Goal: Task Accomplishment & Management: Use online tool/utility

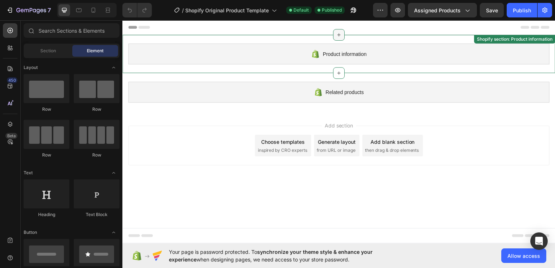
click at [343, 34] on icon at bounding box center [340, 35] width 6 height 6
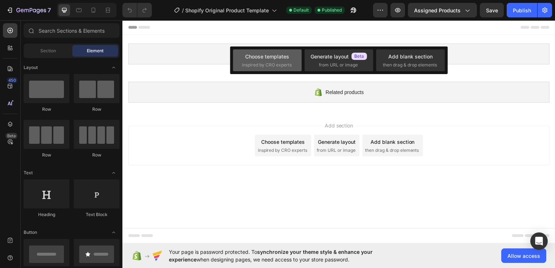
click at [279, 61] on div "Choose templates inspired by CRO experts" at bounding box center [267, 61] width 51 height 16
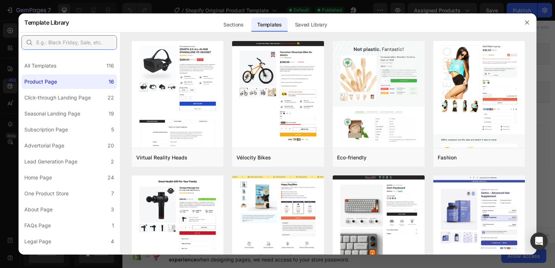
click at [77, 45] on input "text" at bounding box center [68, 42] width 95 height 15
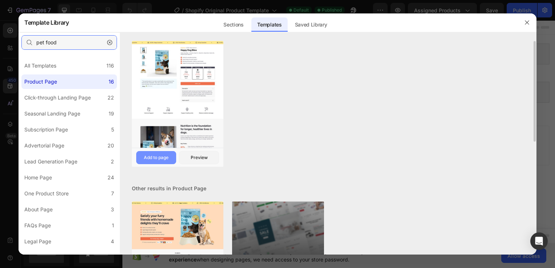
type input "pet food"
click at [167, 155] on div "Add to page" at bounding box center [156, 157] width 25 height 7
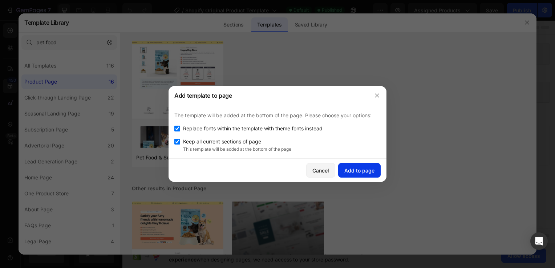
click at [368, 173] on div "Add to page" at bounding box center [359, 171] width 30 height 8
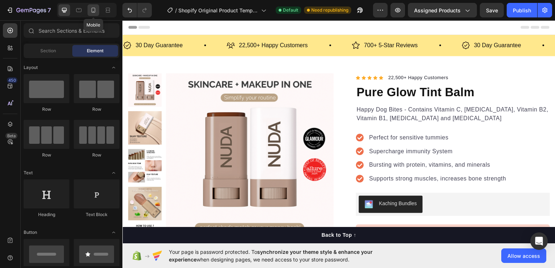
click at [90, 7] on icon at bounding box center [93, 10] width 7 height 7
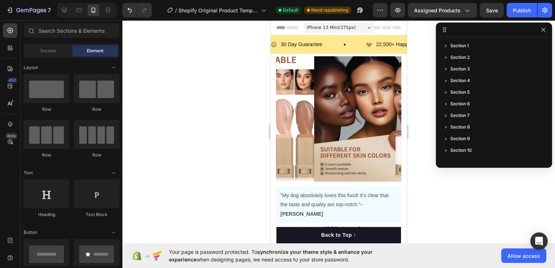
click at [490, 189] on div at bounding box center [338, 144] width 432 height 248
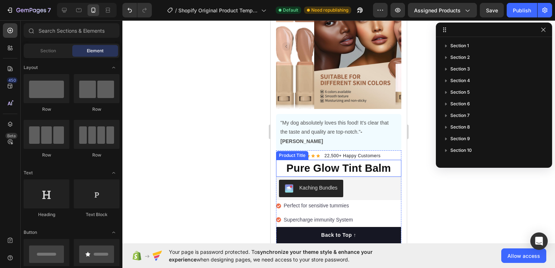
scroll to position [218, 0]
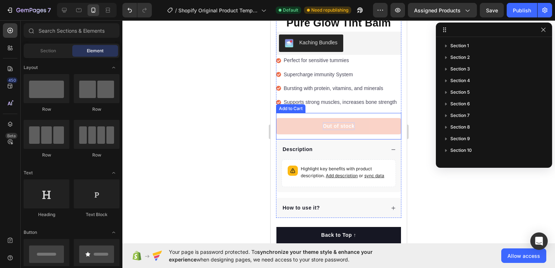
click at [342, 122] on div "Out of stock" at bounding box center [339, 126] width 32 height 8
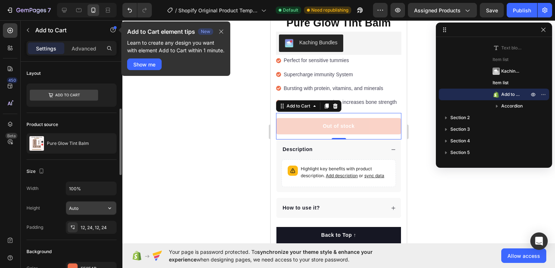
scroll to position [145, 0]
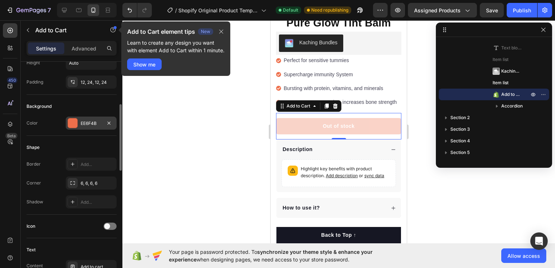
click at [99, 120] on div "EE6F4B" at bounding box center [91, 123] width 21 height 7
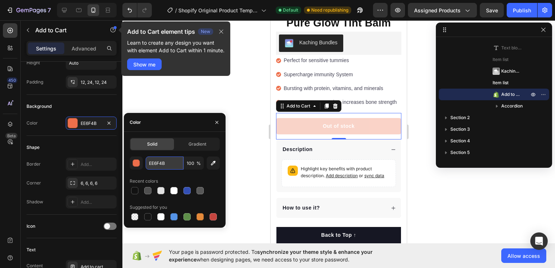
click at [170, 166] on input "EE6F4B" at bounding box center [165, 162] width 38 height 13
paste input "C8A981"
type input "C8A981"
click at [240, 142] on div at bounding box center [338, 144] width 432 height 248
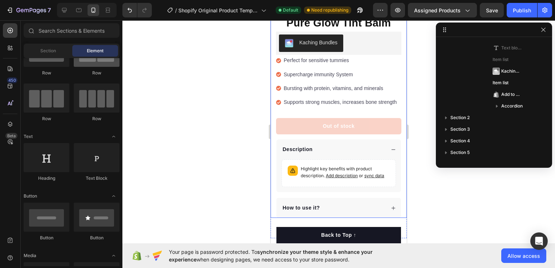
scroll to position [0, 0]
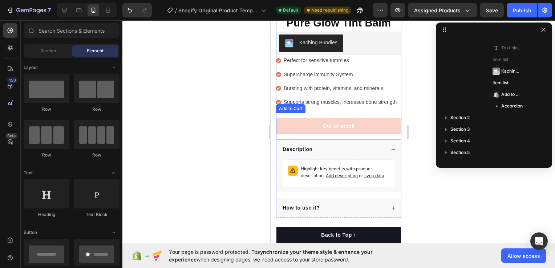
click at [294, 118] on button "Out of stock" at bounding box center [338, 126] width 125 height 16
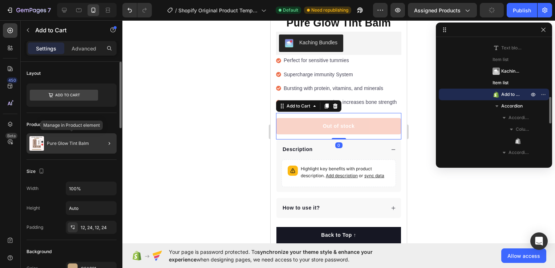
scroll to position [36, 0]
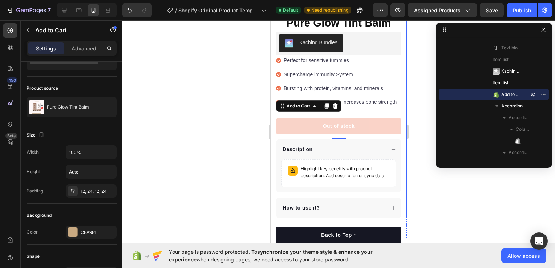
click at [245, 128] on div at bounding box center [338, 144] width 432 height 248
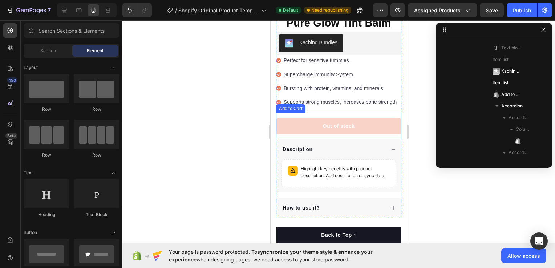
click at [289, 124] on button "Out of stock" at bounding box center [338, 126] width 125 height 16
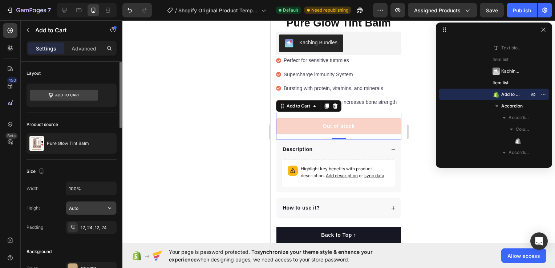
scroll to position [109, 0]
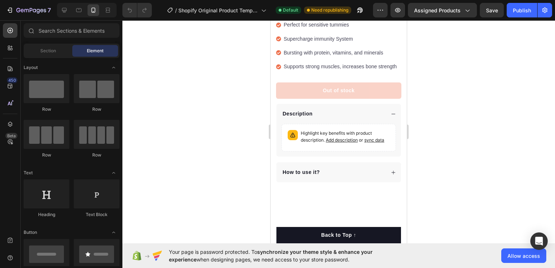
scroll to position [254, 0]
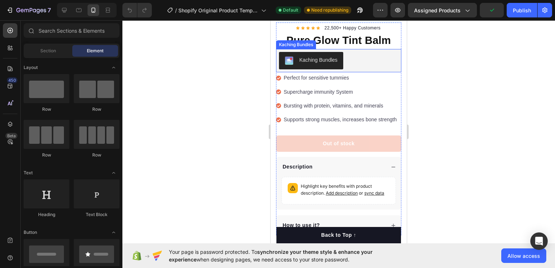
scroll to position [218, 0]
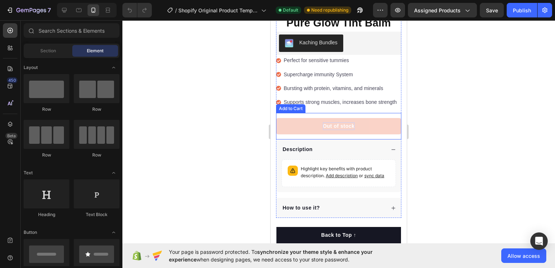
click at [329, 122] on div "Out of stock" at bounding box center [339, 126] width 32 height 8
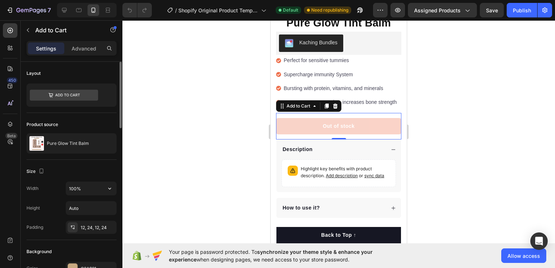
scroll to position [73, 0]
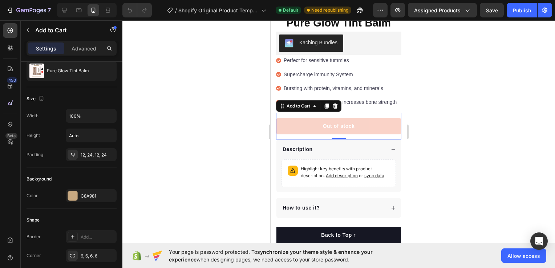
click at [492, 145] on div at bounding box center [338, 144] width 432 height 248
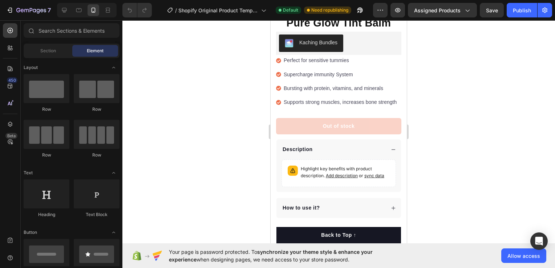
click at [485, 122] on div at bounding box center [338, 144] width 432 height 248
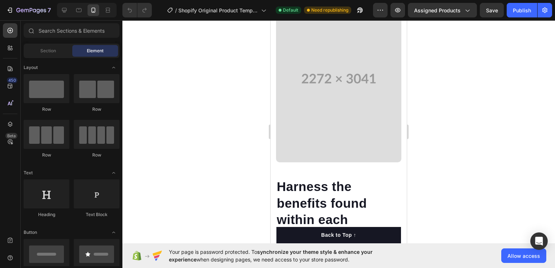
scroll to position [799, 0]
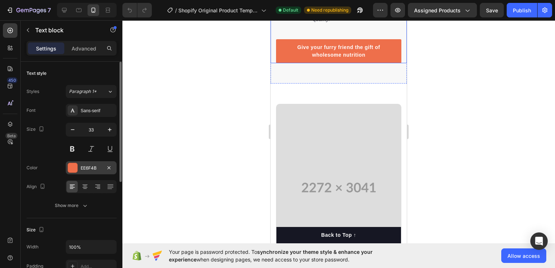
click at [74, 167] on div at bounding box center [72, 167] width 9 height 9
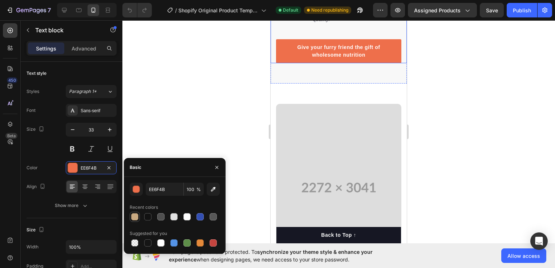
click at [134, 217] on div at bounding box center [134, 216] width 7 height 7
type input "C8A981"
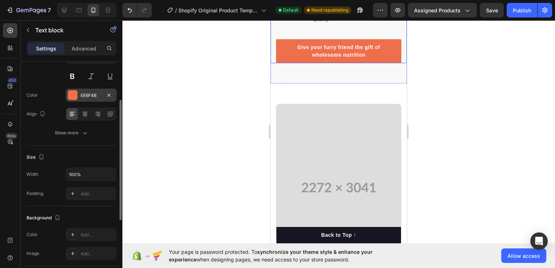
click at [77, 98] on div at bounding box center [72, 94] width 9 height 9
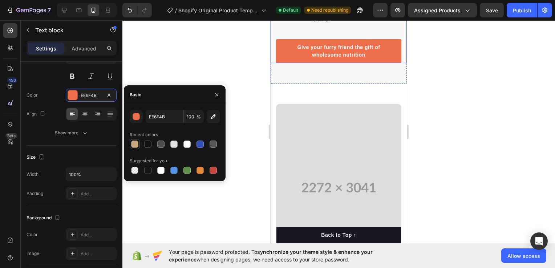
drag, startPoint x: 136, startPoint y: 143, endPoint x: 48, endPoint y: 111, distance: 93.1
click at [136, 143] on div at bounding box center [134, 143] width 7 height 7
type input "C8A981"
click at [295, 21] on p "92%" at bounding box center [289, 12] width 24 height 18
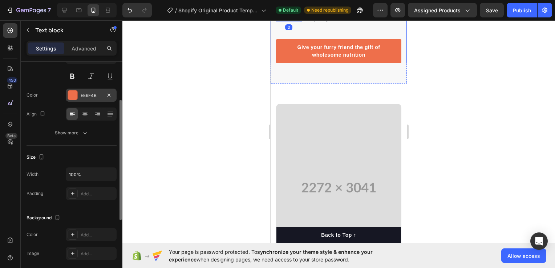
click at [73, 92] on div at bounding box center [72, 94] width 9 height 9
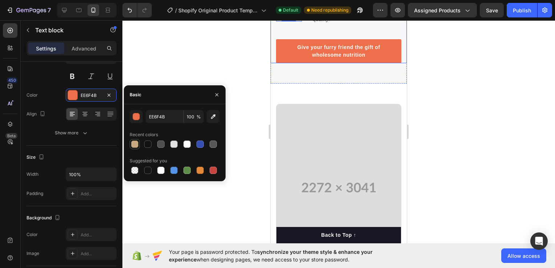
click at [136, 143] on div at bounding box center [134, 143] width 7 height 7
type input "C8A981"
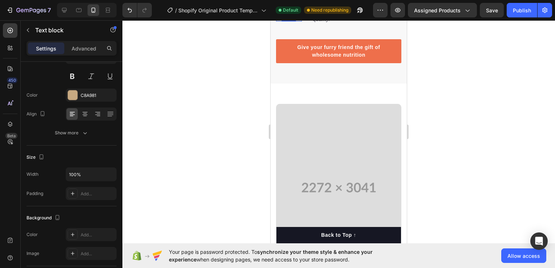
click at [246, 68] on div at bounding box center [338, 144] width 432 height 248
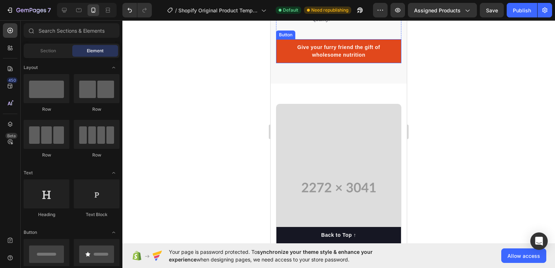
click at [393, 63] on link "Give your furry friend the gift of wholesome nutrition" at bounding box center [338, 51] width 125 height 24
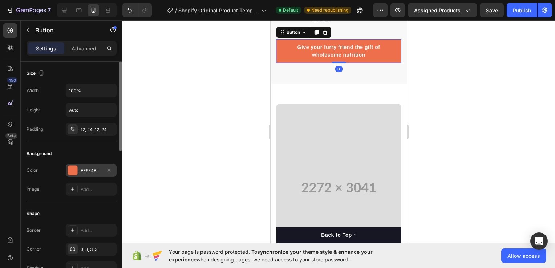
click at [71, 174] on div at bounding box center [72, 170] width 9 height 9
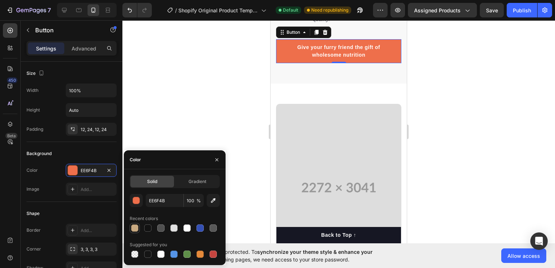
click at [132, 227] on div at bounding box center [134, 227] width 7 height 7
type input "C8A981"
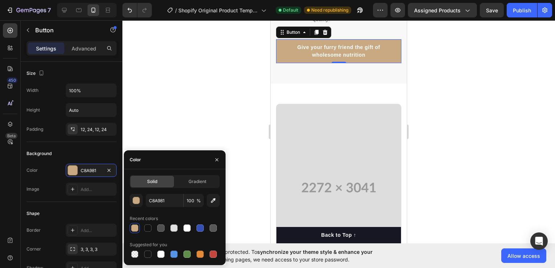
click at [139, 94] on div at bounding box center [338, 144] width 432 height 248
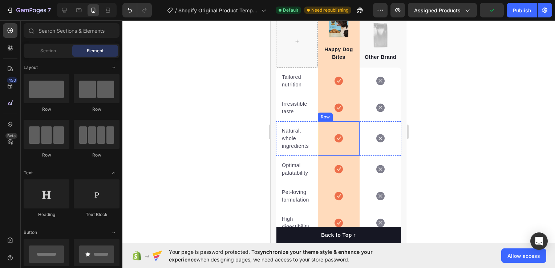
scroll to position [1633, 0]
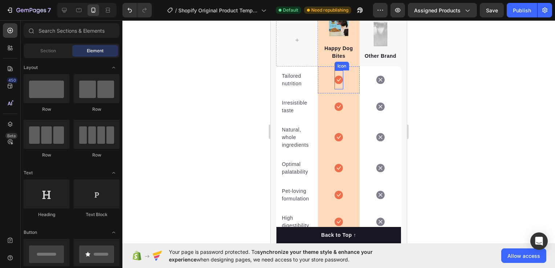
click at [337, 84] on icon at bounding box center [338, 80] width 8 height 9
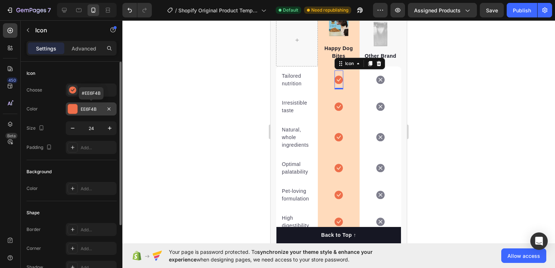
click at [71, 108] on div at bounding box center [72, 108] width 9 height 9
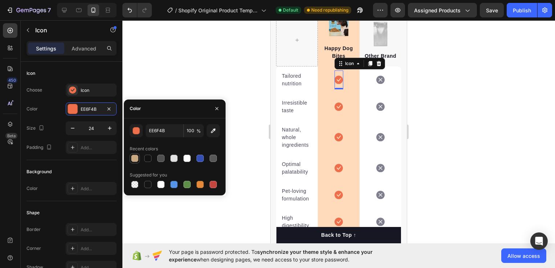
click at [137, 157] on div at bounding box center [134, 158] width 7 height 7
type input "C8A981"
click at [133, 12] on icon "Undo/Redo" at bounding box center [129, 10] width 7 height 7
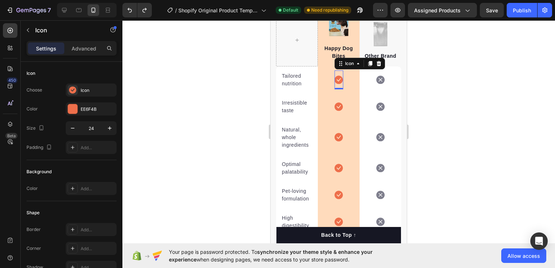
click at [206, 101] on div at bounding box center [338, 144] width 432 height 248
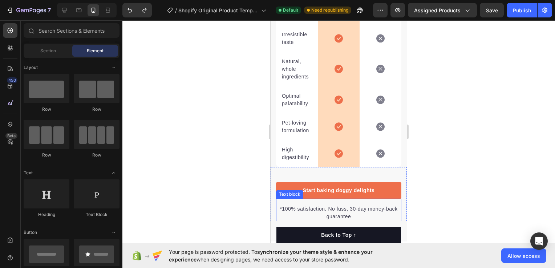
scroll to position [1826, 0]
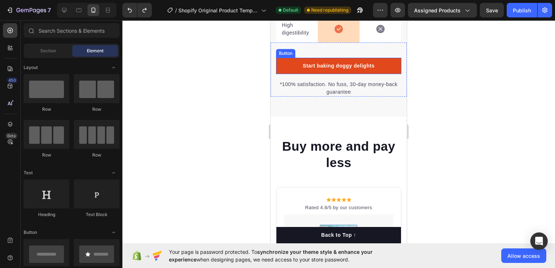
click at [389, 74] on link "Start baking doggy delights" at bounding box center [338, 66] width 125 height 16
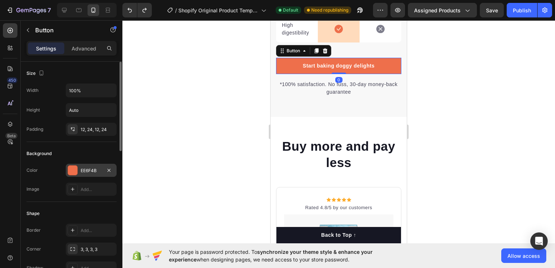
click at [68, 169] on div at bounding box center [72, 170] width 9 height 9
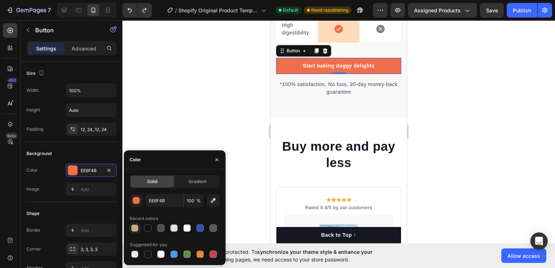
click at [135, 229] on div at bounding box center [134, 227] width 7 height 7
type input "C8A981"
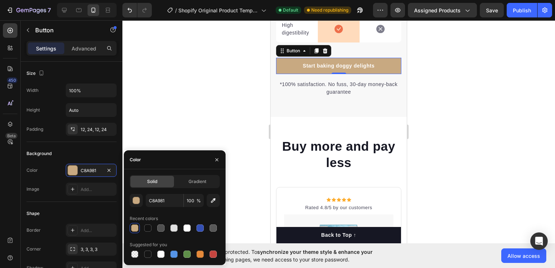
click at [187, 118] on div at bounding box center [338, 144] width 432 height 248
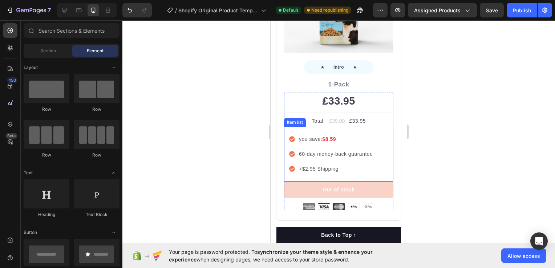
scroll to position [2117, 0]
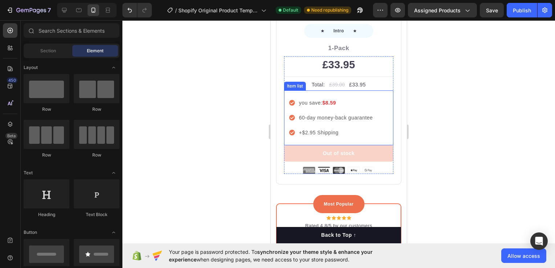
click at [292, 100] on icon at bounding box center [292, 103] width 6 height 6
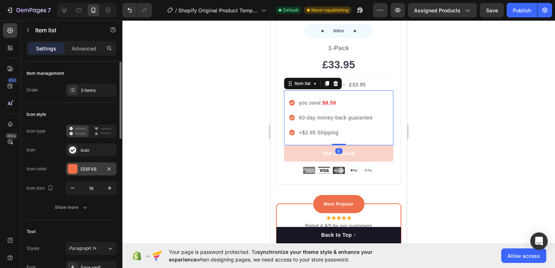
click at [71, 164] on div at bounding box center [73, 169] width 10 height 10
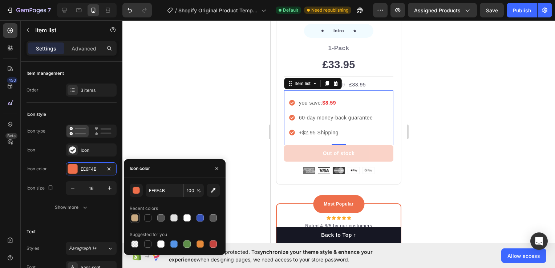
click at [131, 221] on div at bounding box center [134, 217] width 9 height 9
type input "C8A981"
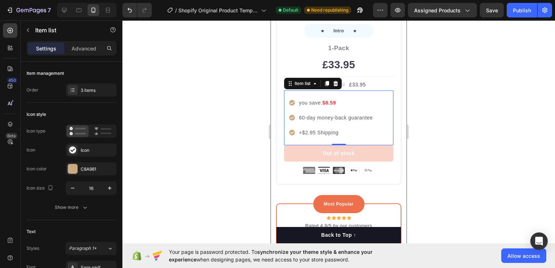
click at [201, 62] on div at bounding box center [338, 144] width 432 height 248
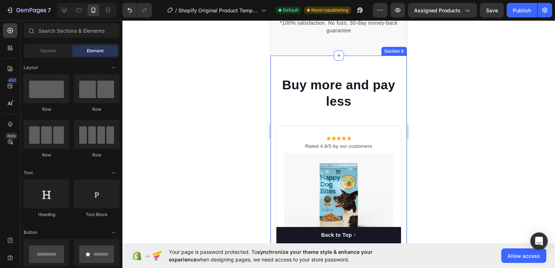
scroll to position [1863, 0]
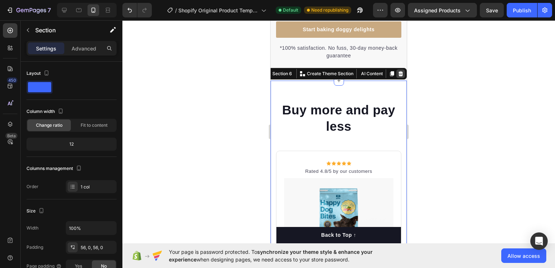
click at [398, 76] on icon at bounding box center [400, 73] width 5 height 5
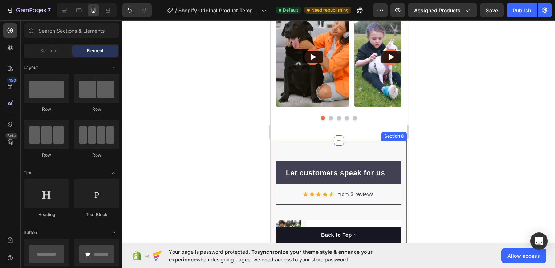
scroll to position [2317, 0]
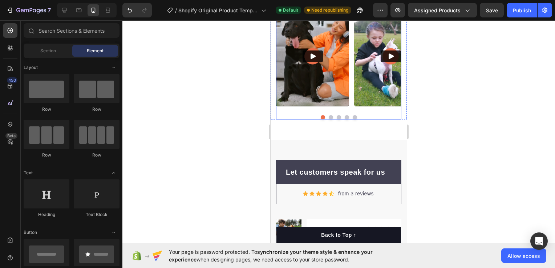
click at [321, 115] on button "Dot" at bounding box center [323, 117] width 4 height 4
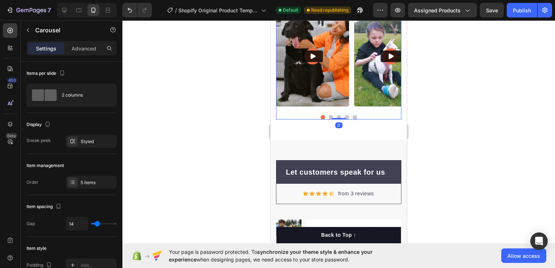
click at [321, 118] on button "Dot" at bounding box center [323, 117] width 4 height 4
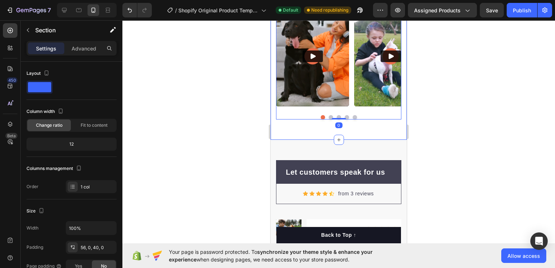
click at [319, 122] on div "What dog parents are saying Heading Video Video Video Video Video Carousel 0 Row" at bounding box center [338, 40] width 136 height 169
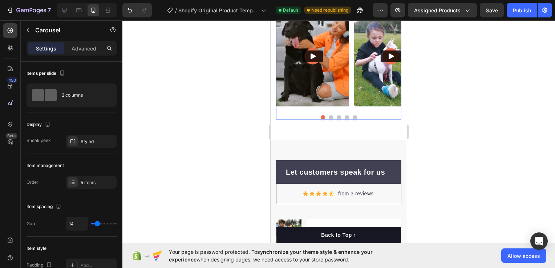
click at [321, 117] on button "Dot" at bounding box center [323, 117] width 4 height 4
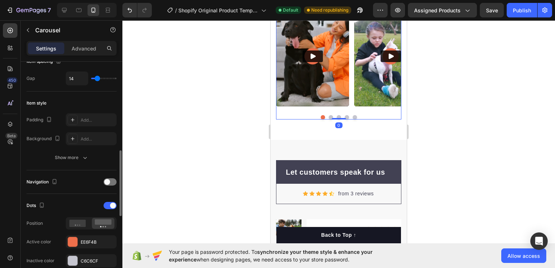
scroll to position [181, 0]
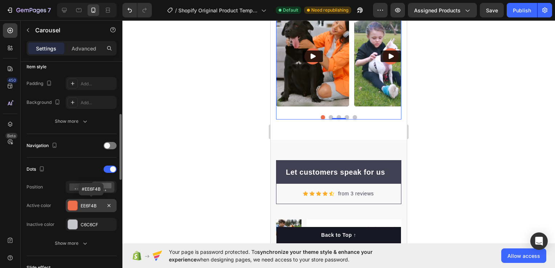
click at [75, 204] on div at bounding box center [72, 205] width 9 height 9
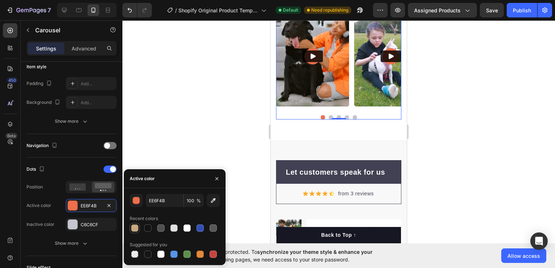
click at [134, 225] on div at bounding box center [134, 227] width 7 height 7
type input "C8A981"
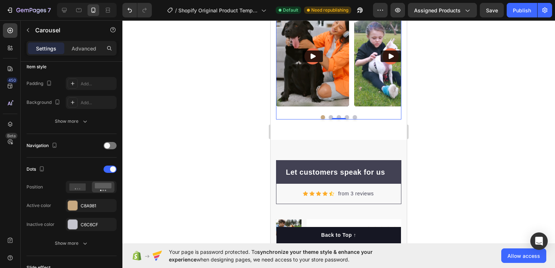
click at [166, 104] on div at bounding box center [338, 144] width 432 height 248
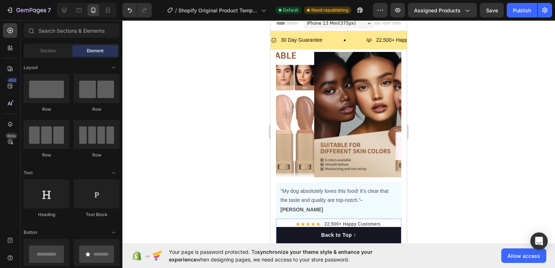
scroll to position [0, 0]
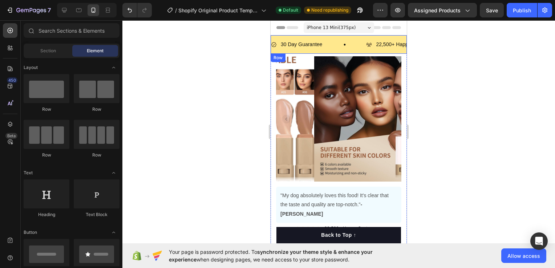
click at [301, 50] on div "30 Day Guarantee Item List 22,500+ Happy Customers Item List 700+ 5-Star Review…" at bounding box center [338, 44] width 136 height 19
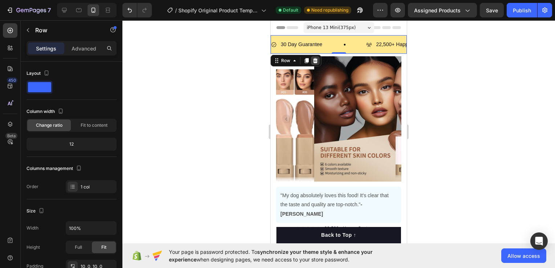
click at [316, 63] on div at bounding box center [315, 60] width 9 height 9
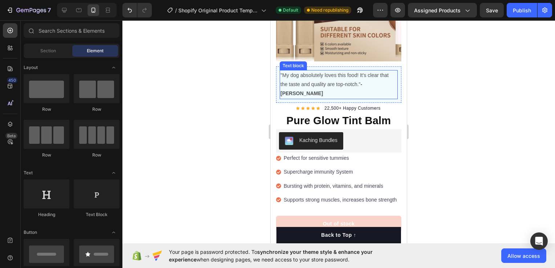
scroll to position [109, 0]
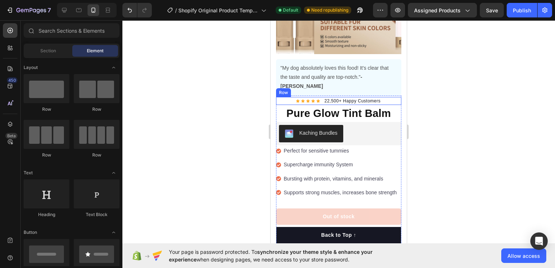
click at [383, 97] on div "Icon Icon Icon Icon Icon Icon List Hoz 22,500+ Happy Customers Text block Row" at bounding box center [338, 101] width 125 height 8
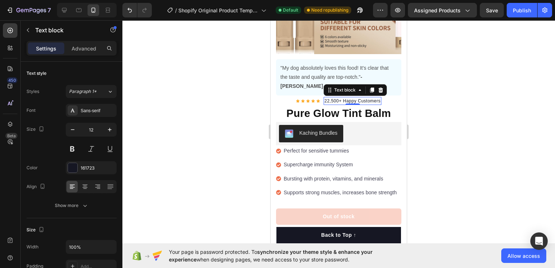
click at [360, 98] on p "22,500+ Happy Customers" at bounding box center [352, 101] width 56 height 7
click at [110, 132] on icon "button" at bounding box center [109, 129] width 7 height 7
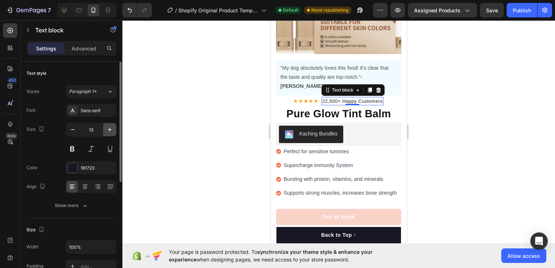
click at [110, 132] on icon "button" at bounding box center [109, 129] width 7 height 7
type input "14"
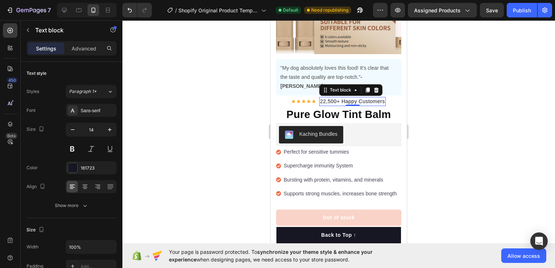
click at [182, 113] on div at bounding box center [338, 144] width 432 height 248
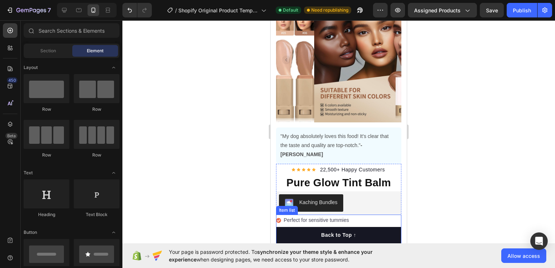
scroll to position [36, 0]
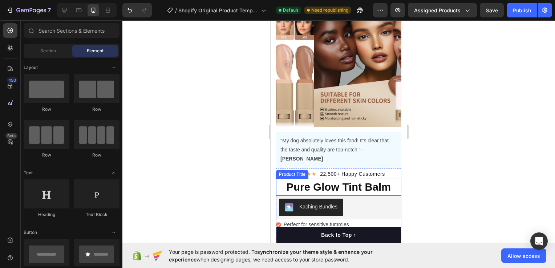
click at [384, 179] on h1 "Pure Glow Tint Balm" at bounding box center [338, 187] width 125 height 17
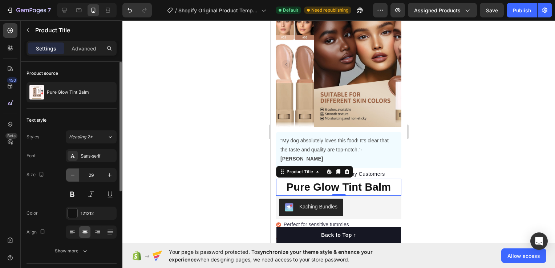
click at [76, 173] on icon "button" at bounding box center [72, 174] width 7 height 7
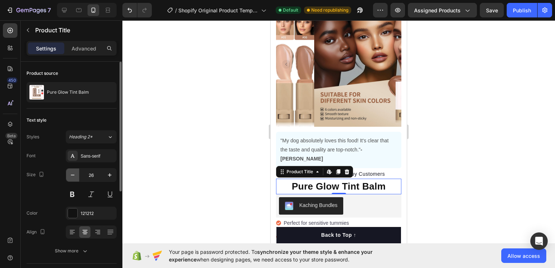
click at [76, 173] on icon "button" at bounding box center [72, 174] width 7 height 7
click at [112, 175] on icon "button" at bounding box center [109, 174] width 7 height 7
click at [72, 172] on icon "button" at bounding box center [72, 174] width 7 height 7
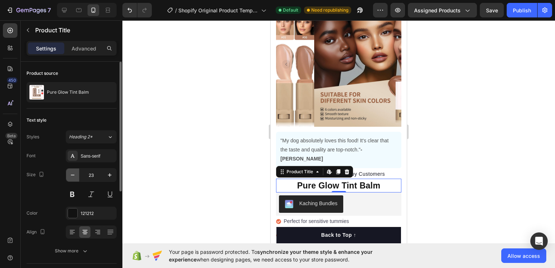
click at [72, 172] on icon "button" at bounding box center [72, 174] width 7 height 7
type input "22"
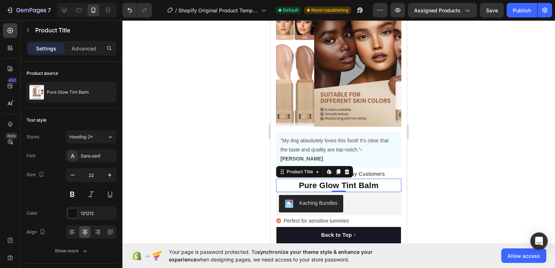
click at [178, 121] on div at bounding box center [338, 144] width 432 height 248
click at [377, 179] on h1 "Pure Glow Tint Balm" at bounding box center [338, 185] width 125 height 13
click at [108, 178] on icon "button" at bounding box center [109, 174] width 7 height 7
type input "23"
click at [478, 133] on div at bounding box center [338, 144] width 432 height 248
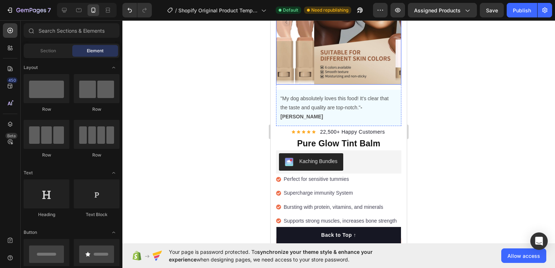
scroll to position [109, 0]
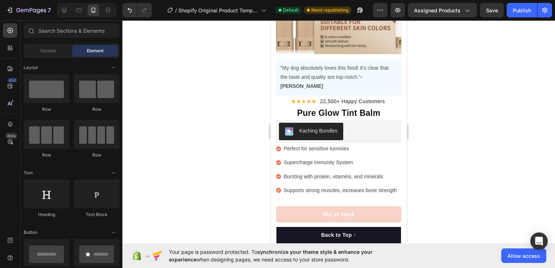
drag, startPoint x: 470, startPoint y: 137, endPoint x: 65, endPoint y: 140, distance: 405.8
click at [470, 137] on div at bounding box center [338, 144] width 432 height 248
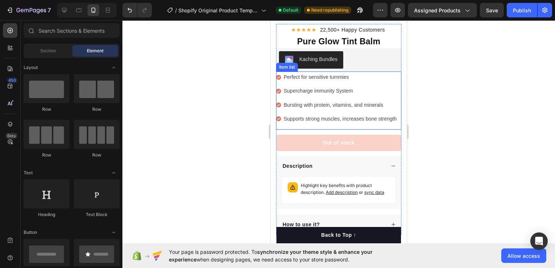
scroll to position [181, 0]
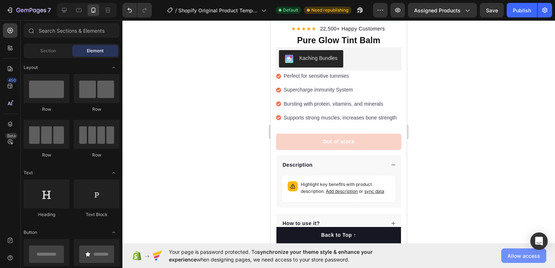
click at [521, 258] on span "Allow access" at bounding box center [523, 256] width 33 height 8
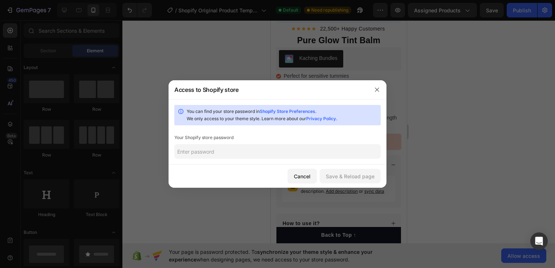
click at [368, 90] on div at bounding box center [376, 89] width 19 height 19
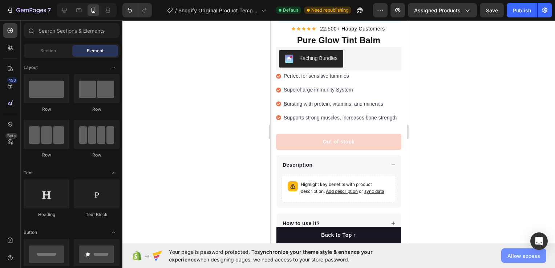
click at [513, 254] on span "Allow access" at bounding box center [523, 256] width 33 height 8
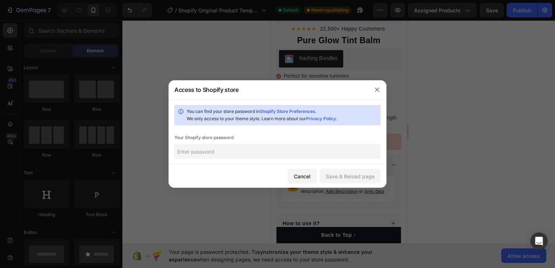
click at [229, 146] on input "text" at bounding box center [277, 151] width 206 height 15
click at [209, 155] on input "text" at bounding box center [277, 151] width 206 height 15
type input "David090306"
click at [345, 178] on div "Save & Reload page" at bounding box center [350, 176] width 49 height 8
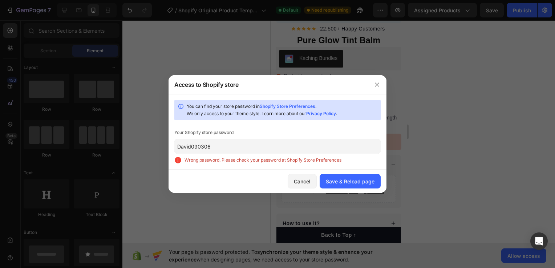
click at [223, 150] on input "David090306" at bounding box center [277, 146] width 206 height 15
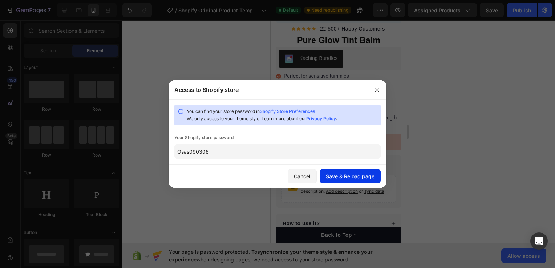
type input "Osas090306"
click at [332, 171] on button "Save & Reload page" at bounding box center [349, 176] width 61 height 15
paste input "Osas090306"
type input "Osas090306"
click at [341, 178] on div "Save & Reload page" at bounding box center [350, 176] width 49 height 8
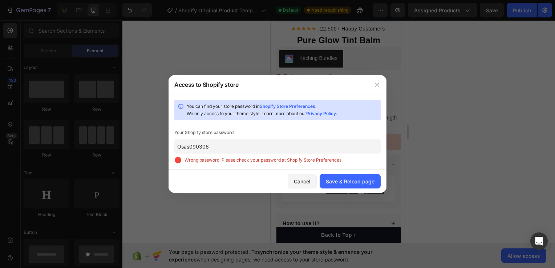
click at [222, 146] on input "Osas090306" at bounding box center [277, 146] width 206 height 15
click at [314, 179] on button "Cancel" at bounding box center [301, 181] width 29 height 15
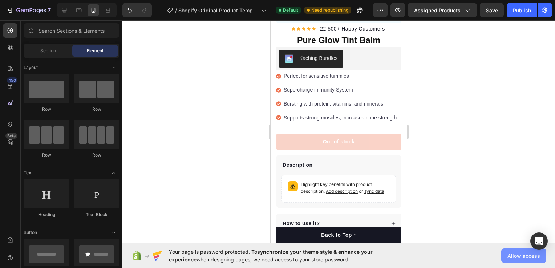
click at [521, 257] on span "Allow access" at bounding box center [523, 256] width 33 height 8
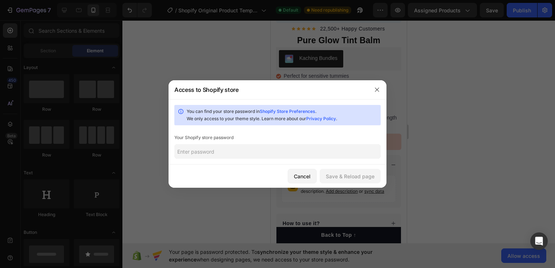
click at [290, 155] on input "text" at bounding box center [277, 151] width 206 height 15
type input "Siobhan090306"
click at [353, 176] on div "Save & Reload page" at bounding box center [350, 176] width 49 height 8
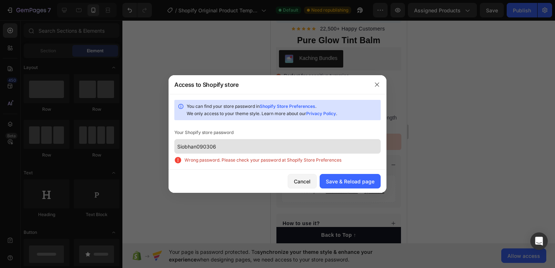
click at [244, 138] on div "You can find your store password in Shopify Store Preferences . We only access …" at bounding box center [277, 132] width 218 height 76
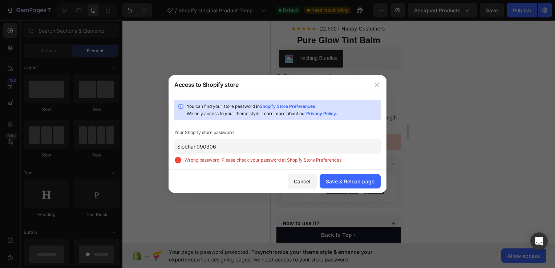
click at [240, 144] on input "Siobhan090306" at bounding box center [277, 146] width 206 height 15
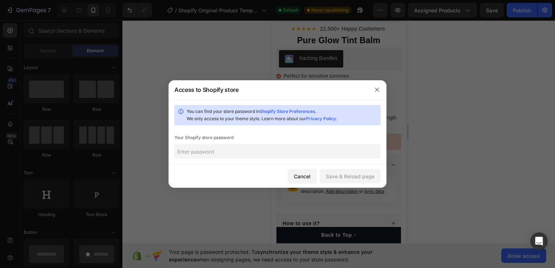
paste input "raulde"
type input "raulde"
click at [350, 174] on div "Save & Reload page" at bounding box center [350, 176] width 49 height 8
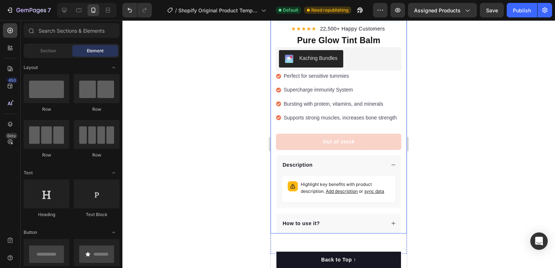
scroll to position [0, 0]
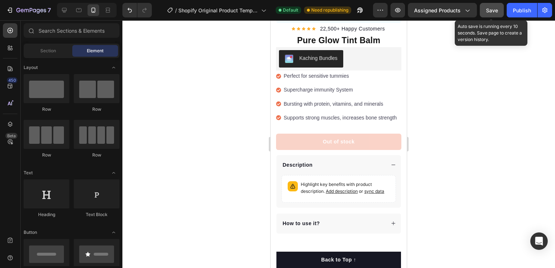
click at [497, 13] on div "Save" at bounding box center [492, 11] width 12 height 8
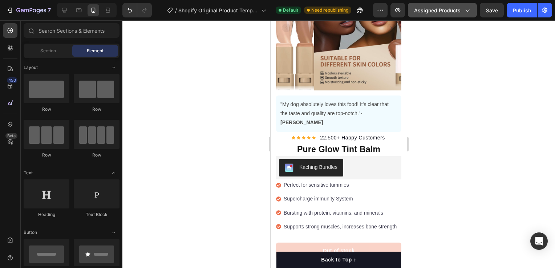
scroll to position [36, 0]
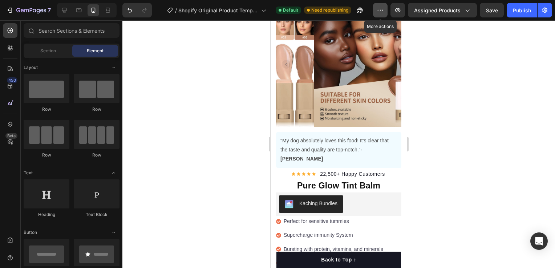
click at [377, 14] on button "button" at bounding box center [380, 10] width 15 height 15
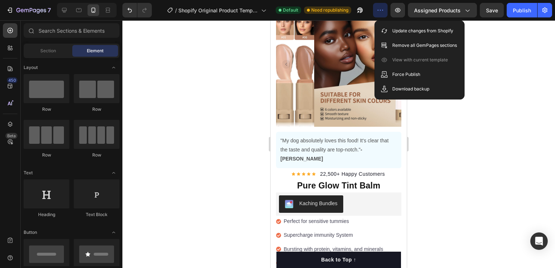
click at [377, 14] on button "button" at bounding box center [380, 10] width 15 height 15
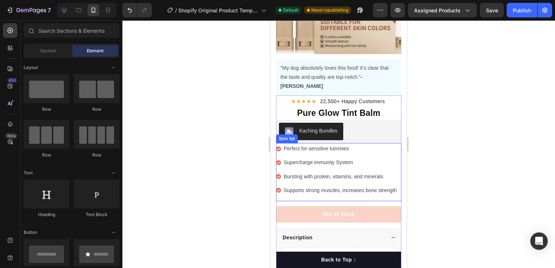
scroll to position [0, 0]
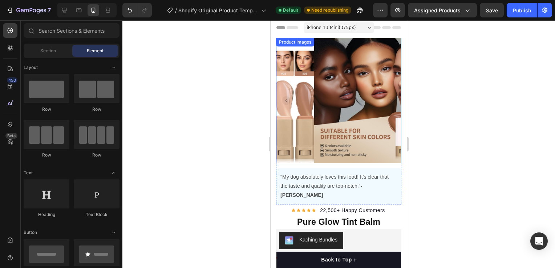
click at [348, 99] on img at bounding box center [376, 100] width 125 height 125
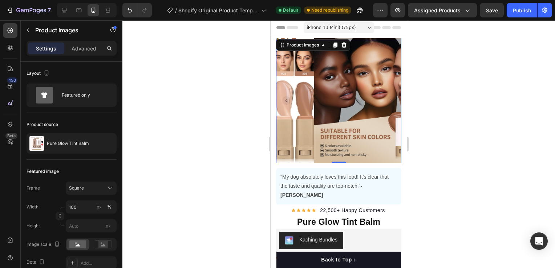
click at [338, 85] on img at bounding box center [376, 100] width 125 height 125
